Goal: Information Seeking & Learning: Find contact information

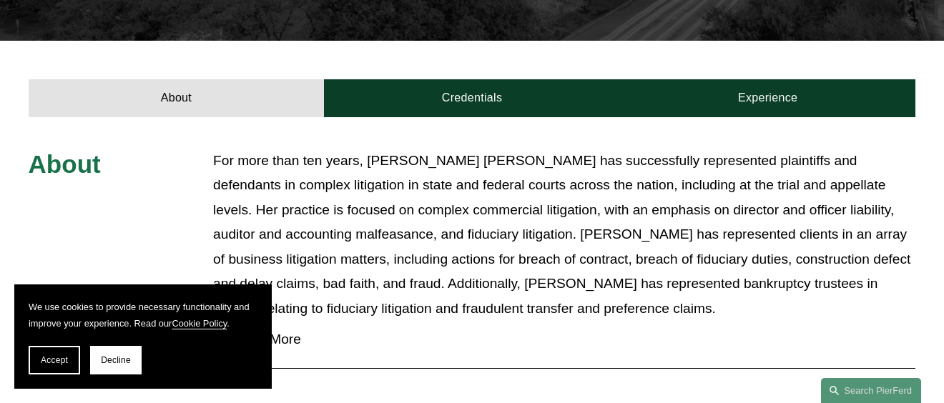
scroll to position [572, 0]
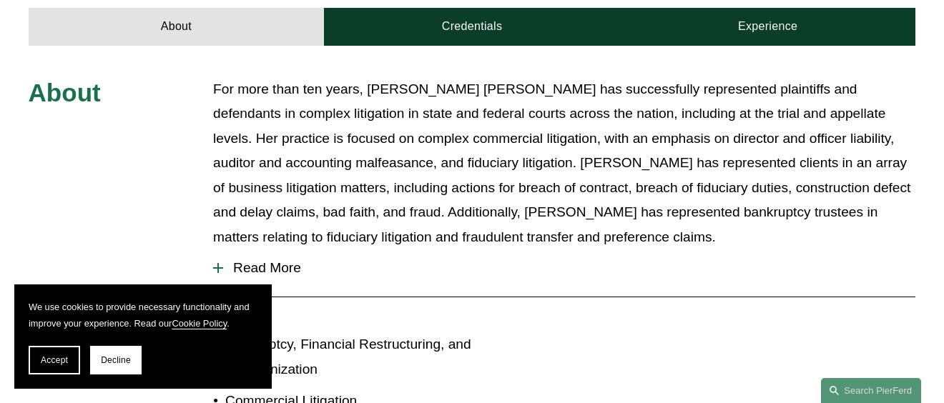
click at [256, 260] on span "Read More" at bounding box center [569, 268] width 692 height 16
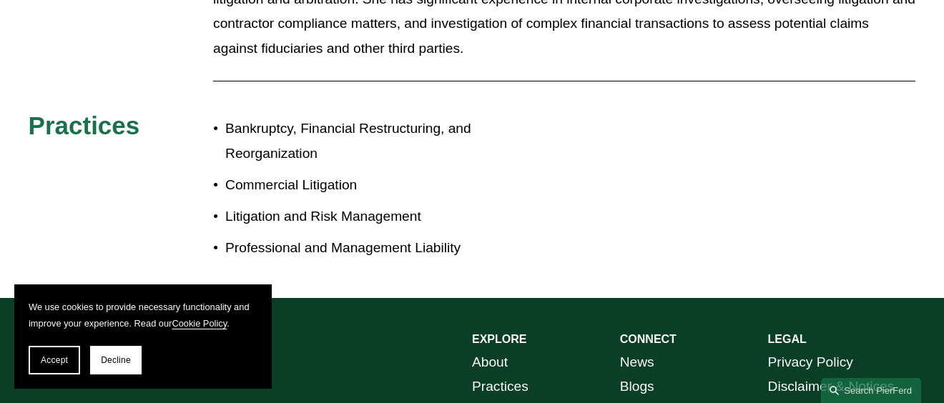
scroll to position [896, 0]
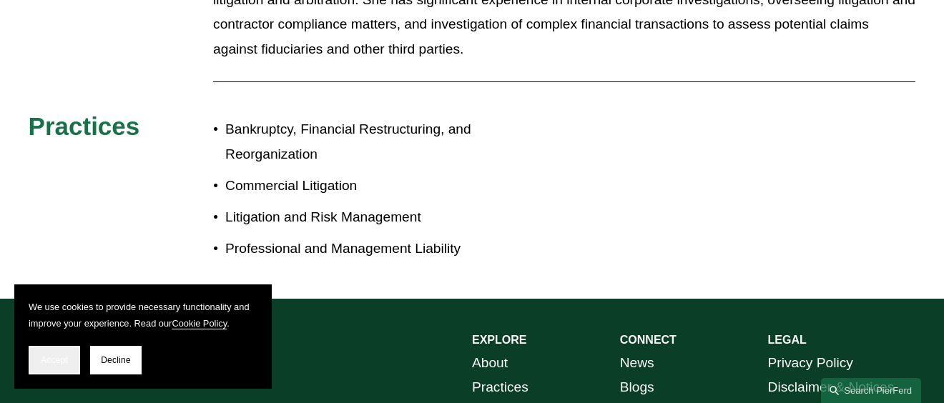
click at [62, 357] on span "Accept" at bounding box center [54, 360] width 27 height 10
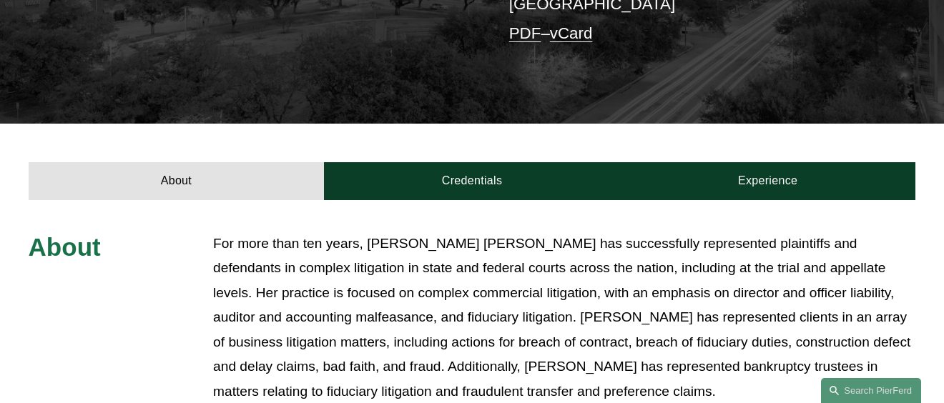
scroll to position [395, 0]
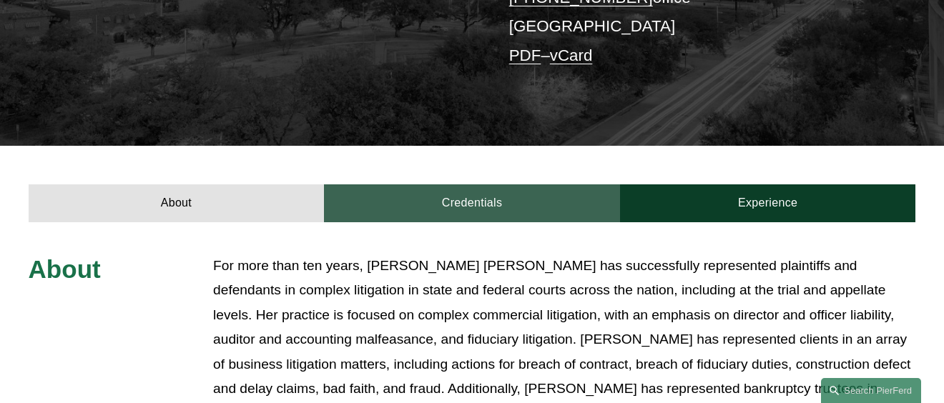
click at [455, 184] on link "Credentials" at bounding box center [472, 203] width 296 height 38
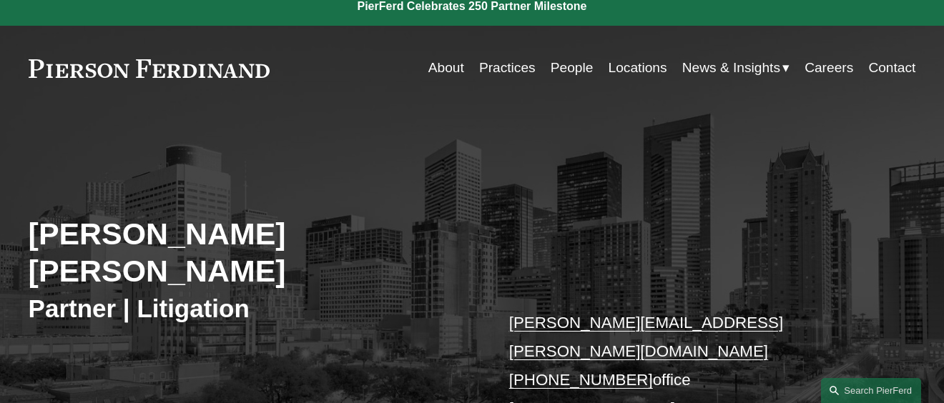
scroll to position [0, 0]
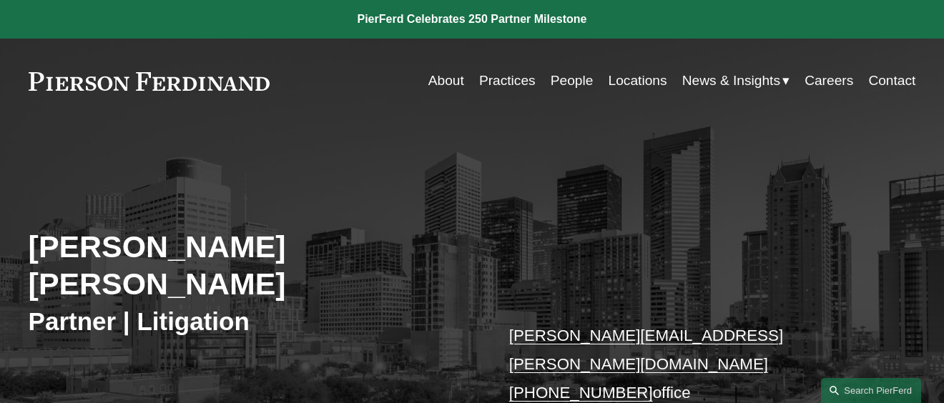
click at [560, 77] on link "People" at bounding box center [572, 80] width 43 height 27
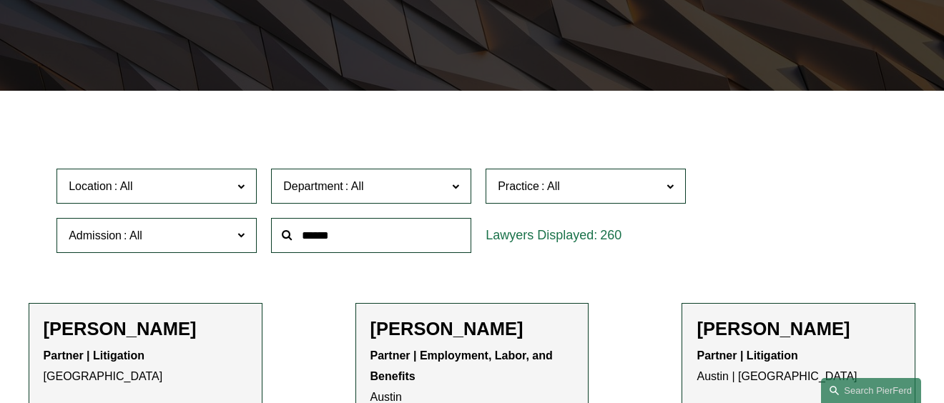
scroll to position [286, 0]
click at [146, 190] on span "Location" at bounding box center [151, 186] width 164 height 19
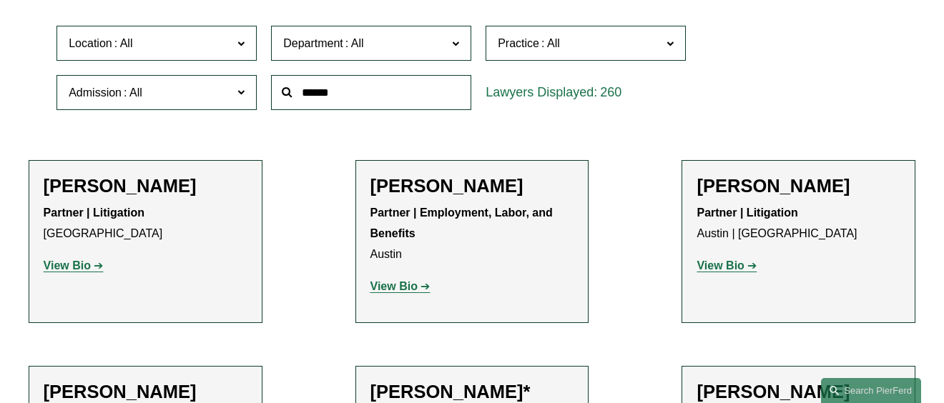
scroll to position [375, 0]
click at [0, 0] on link "[US_STATE]" at bounding box center [0, 0] width 0 height 0
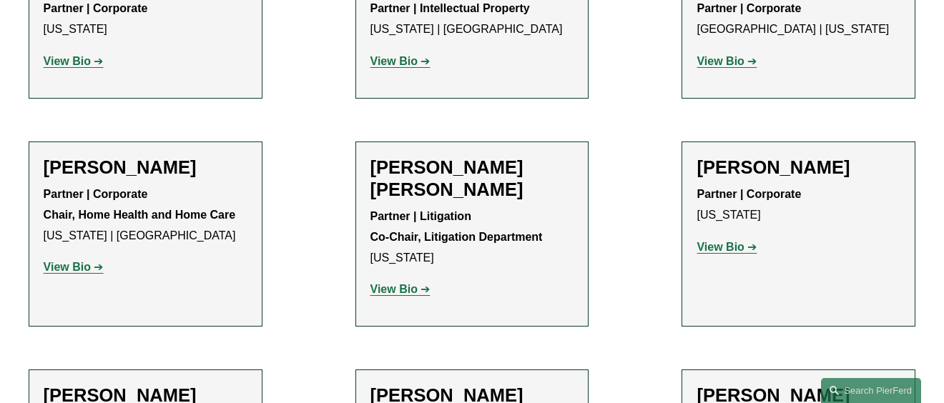
scroll to position [659, 0]
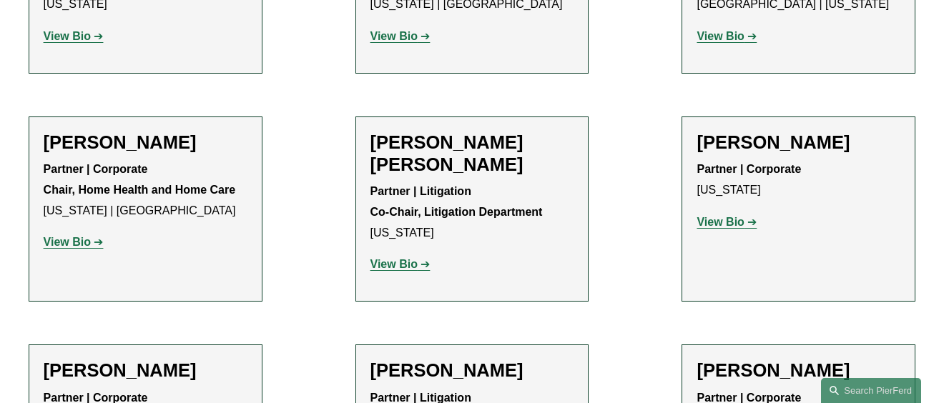
click at [393, 267] on strong "View Bio" at bounding box center [393, 264] width 47 height 12
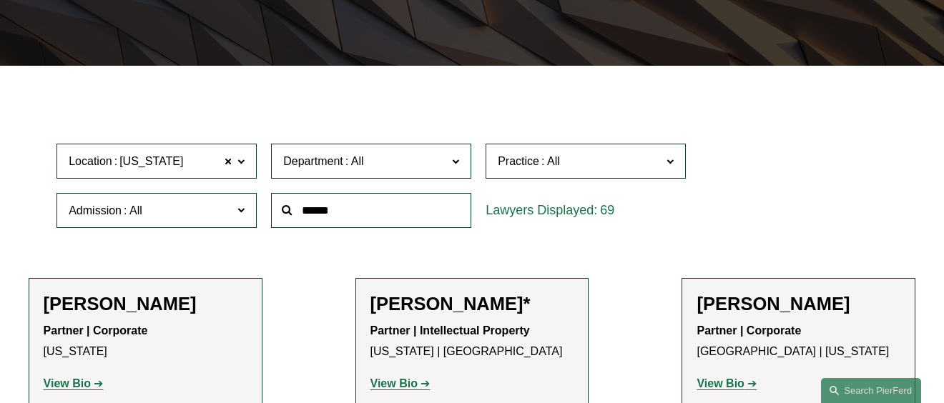
scroll to position [230, 0]
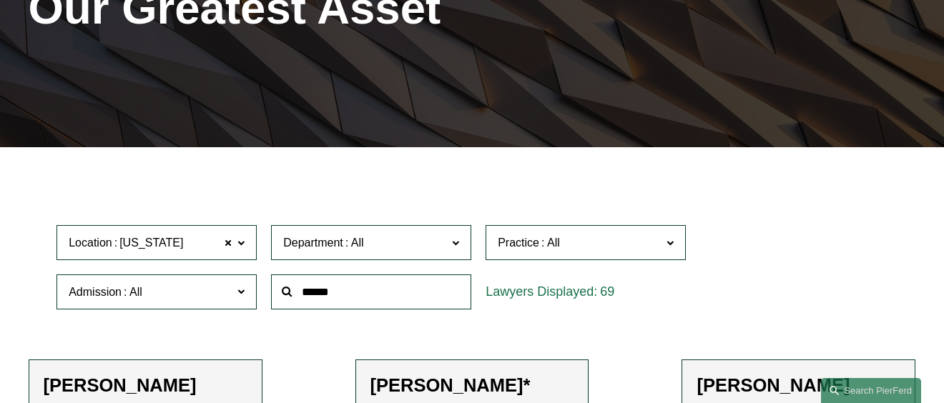
click at [325, 295] on input "text" at bounding box center [371, 292] width 200 height 35
type input "**********"
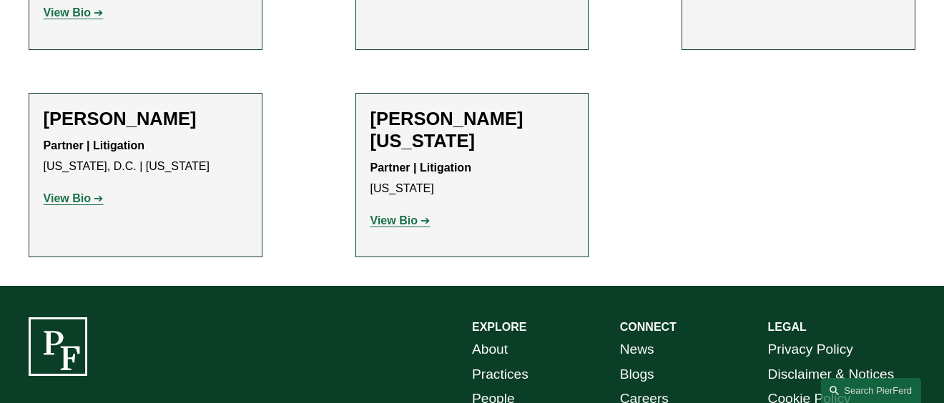
scroll to position [730, 0]
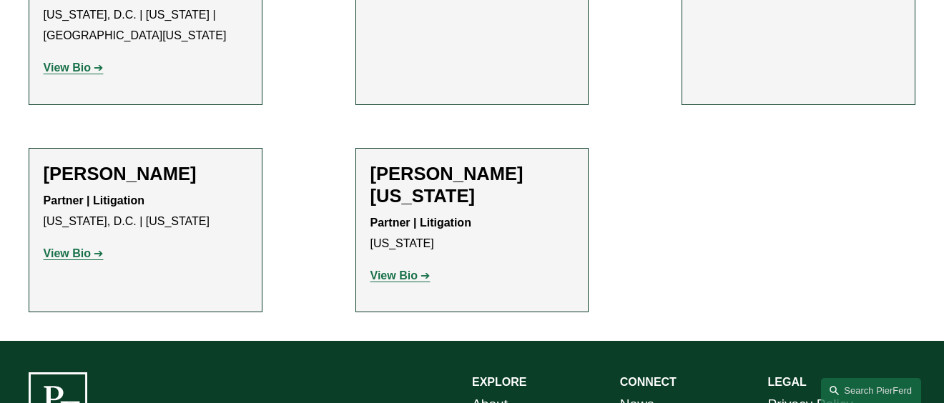
click at [399, 270] on strong "View Bio" at bounding box center [393, 276] width 47 height 12
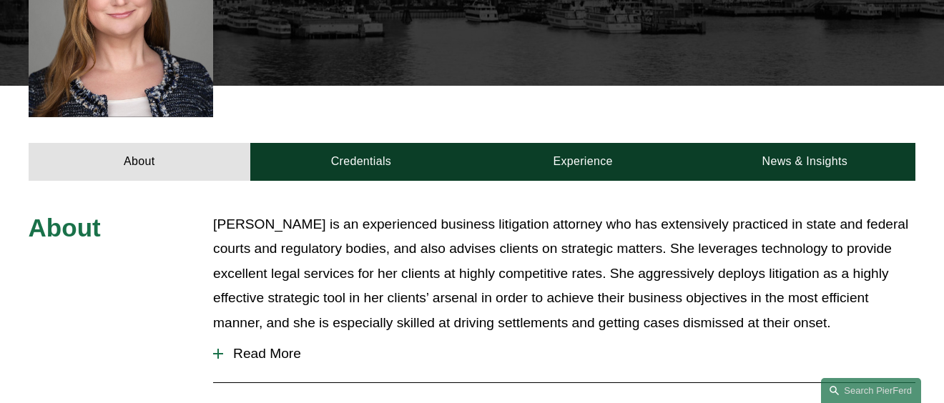
scroll to position [286, 0]
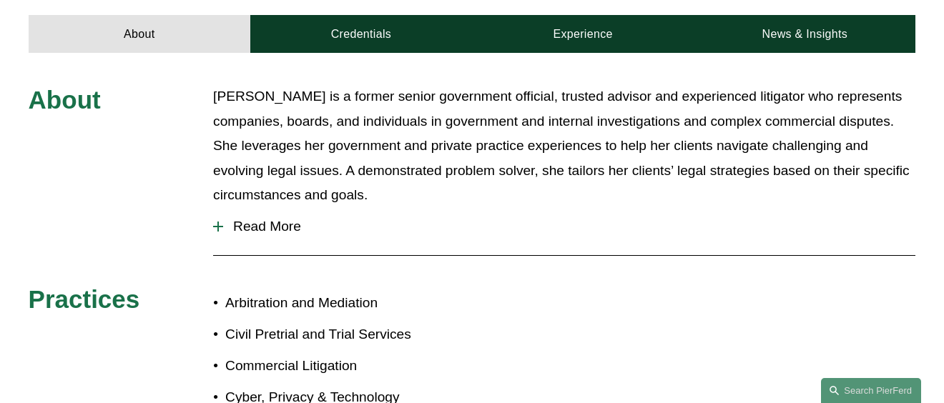
scroll to position [572, 0]
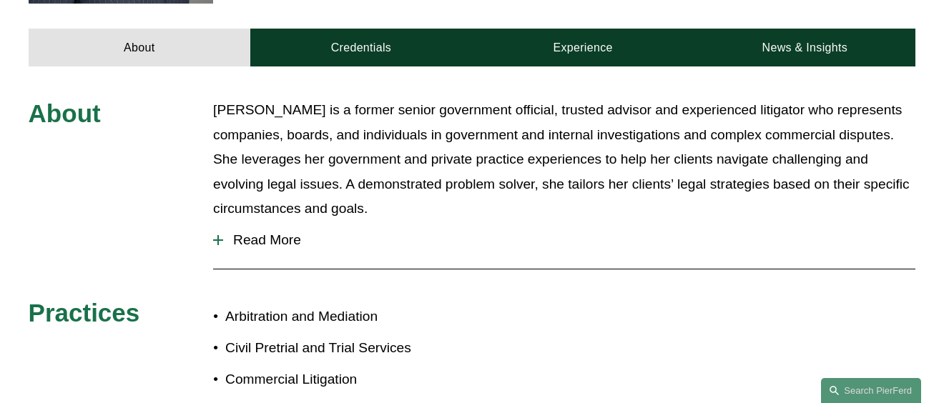
click at [260, 232] on span "Read More" at bounding box center [569, 240] width 692 height 16
